Goal: Task Accomplishment & Management: Use online tool/utility

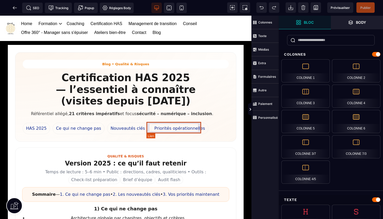
click at [174, 126] on link "Priorités opérationnelles" at bounding box center [180, 128] width 58 height 11
select select
select select "***"
select select
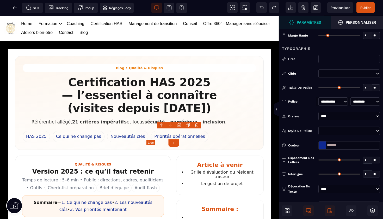
type input "*"
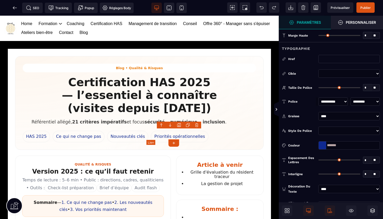
type input "*"
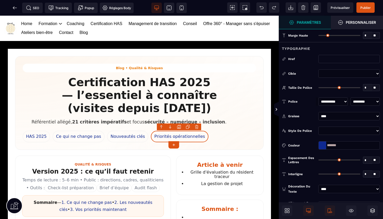
drag, startPoint x: 341, startPoint y: 145, endPoint x: 316, endPoint y: 146, distance: 24.8
click at [316, 146] on div "Couleur *******" at bounding box center [331, 145] width 104 height 8
click at [15, 5] on icon at bounding box center [14, 7] width 5 height 5
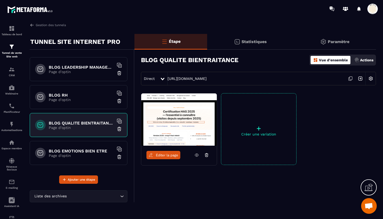
click at [93, 68] on h6 "BLOG LEADERSHIP MANAGEMENT" at bounding box center [81, 67] width 65 height 5
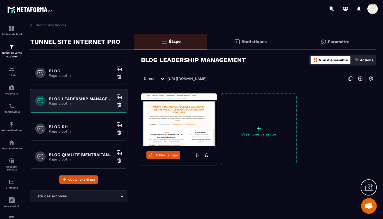
scroll to position [608, 0]
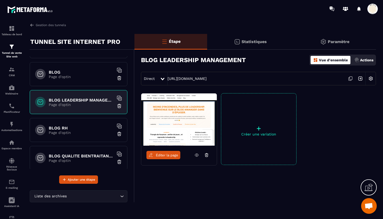
click at [350, 78] on icon at bounding box center [351, 78] width 3 height 3
click at [62, 131] on p "Page d'optin" at bounding box center [81, 132] width 65 height 4
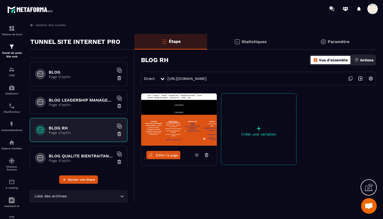
click at [350, 78] on icon at bounding box center [351, 79] width 10 height 10
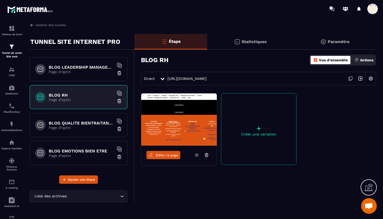
scroll to position [640, 0]
click at [82, 151] on h6 "BLOG EMOTIONS BIEN ETRE" at bounding box center [81, 150] width 65 height 5
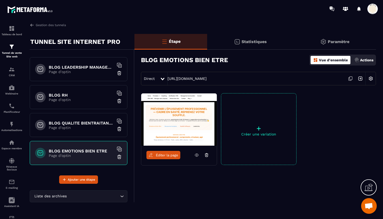
click at [88, 71] on p "Page d'optin" at bounding box center [81, 72] width 65 height 4
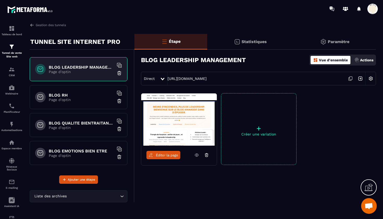
click at [352, 78] on icon at bounding box center [351, 79] width 10 height 10
click at [74, 125] on p "Page d'optin" at bounding box center [81, 127] width 65 height 4
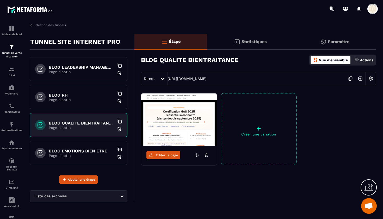
click at [351, 77] on icon at bounding box center [351, 79] width 10 height 10
click at [78, 155] on p "Page d'optin" at bounding box center [81, 155] width 65 height 4
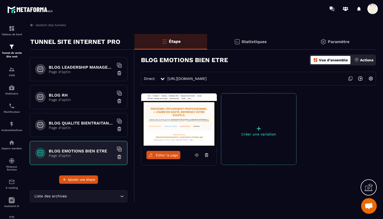
click at [350, 77] on icon at bounding box center [351, 79] width 10 height 10
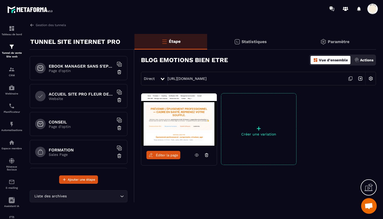
click at [89, 99] on p "Website" at bounding box center [81, 98] width 65 height 4
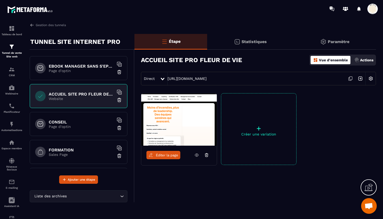
click at [352, 78] on icon at bounding box center [351, 78] width 3 height 3
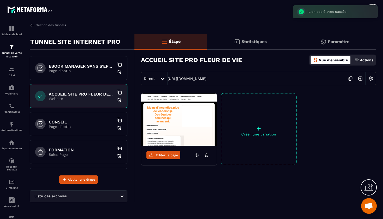
click at [165, 154] on span "Éditer la page" at bounding box center [167, 155] width 22 height 4
